Goal: Navigation & Orientation: Find specific page/section

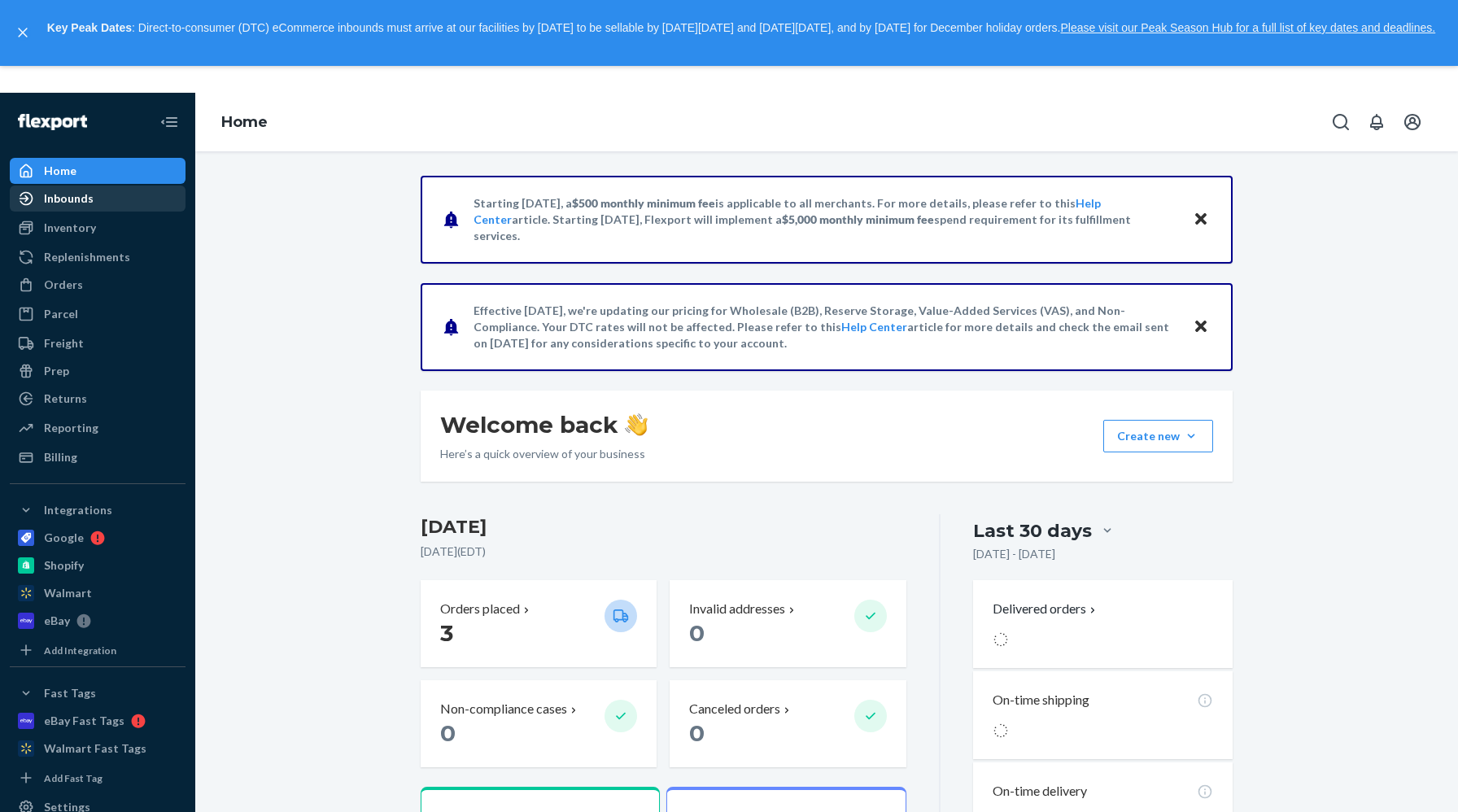
click at [95, 198] on div "Inbounds" at bounding box center [97, 198] width 172 height 23
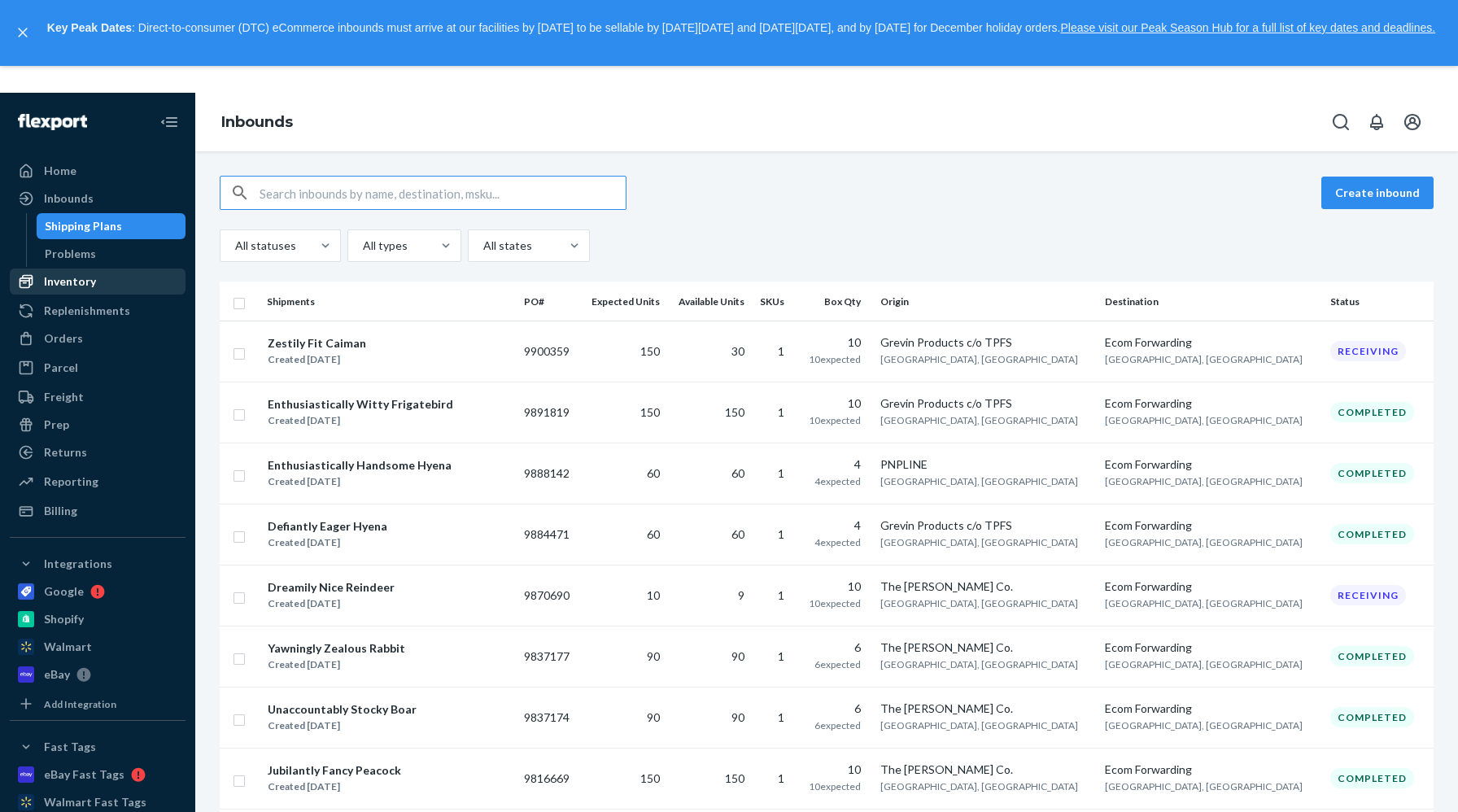
click at [72, 283] on div "Inventory" at bounding box center [70, 281] width 52 height 16
